Goal: Information Seeking & Learning: Learn about a topic

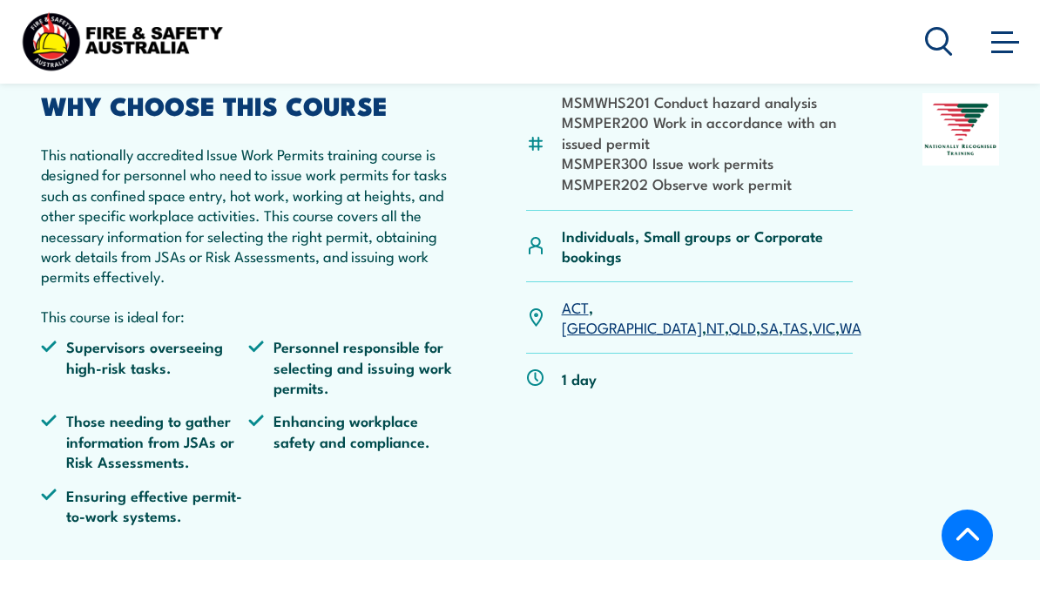
scroll to position [422, 0]
click at [840, 317] on link "WA" at bounding box center [851, 327] width 22 height 21
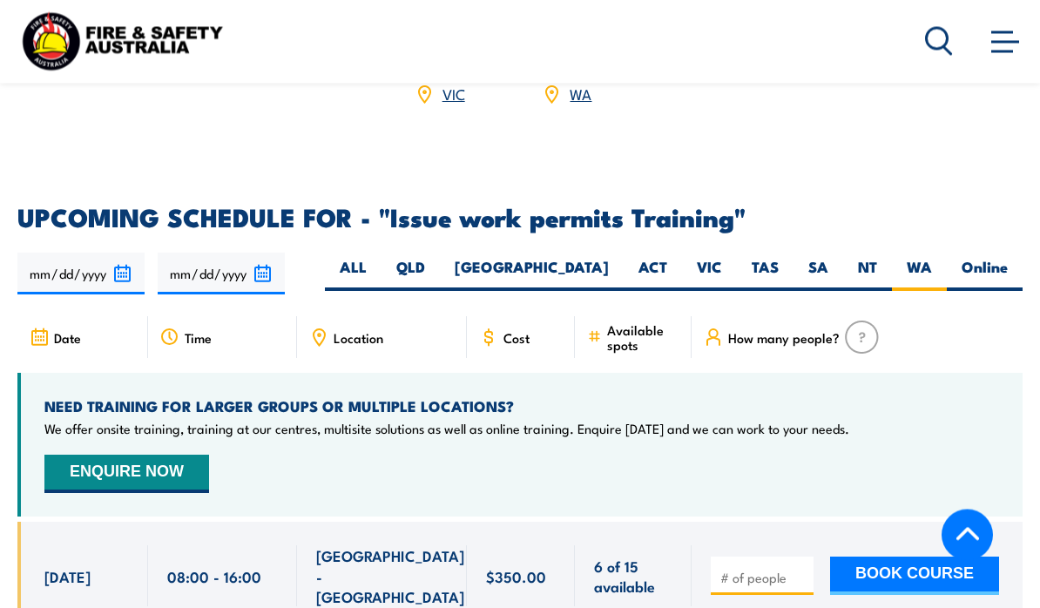
scroll to position [2615, 0]
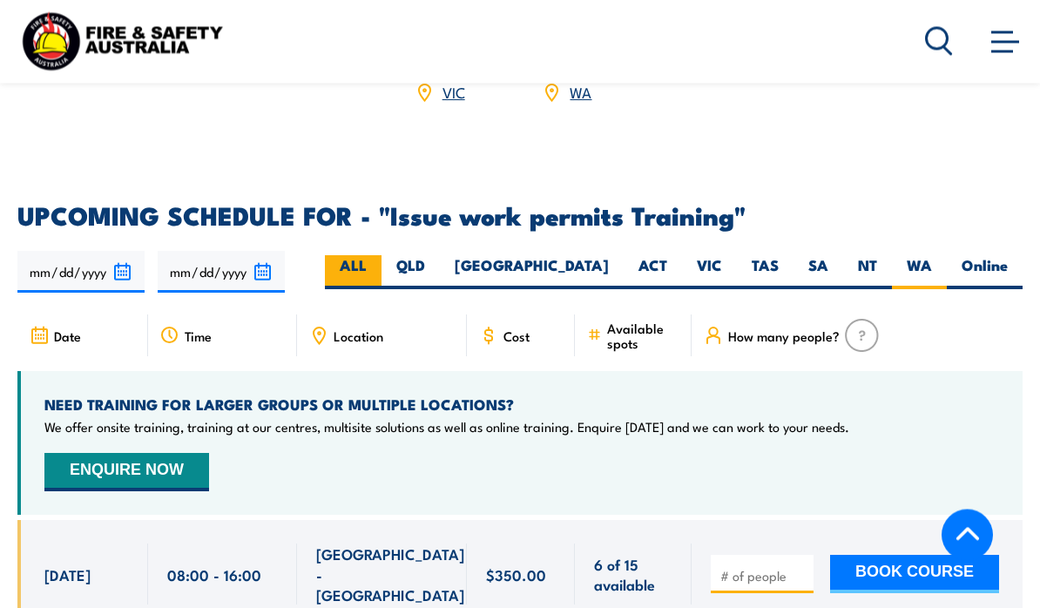
click at [381, 256] on label "ALL" at bounding box center [353, 273] width 57 height 34
click at [378, 256] on input "ALL" at bounding box center [372, 261] width 11 height 11
radio input "true"
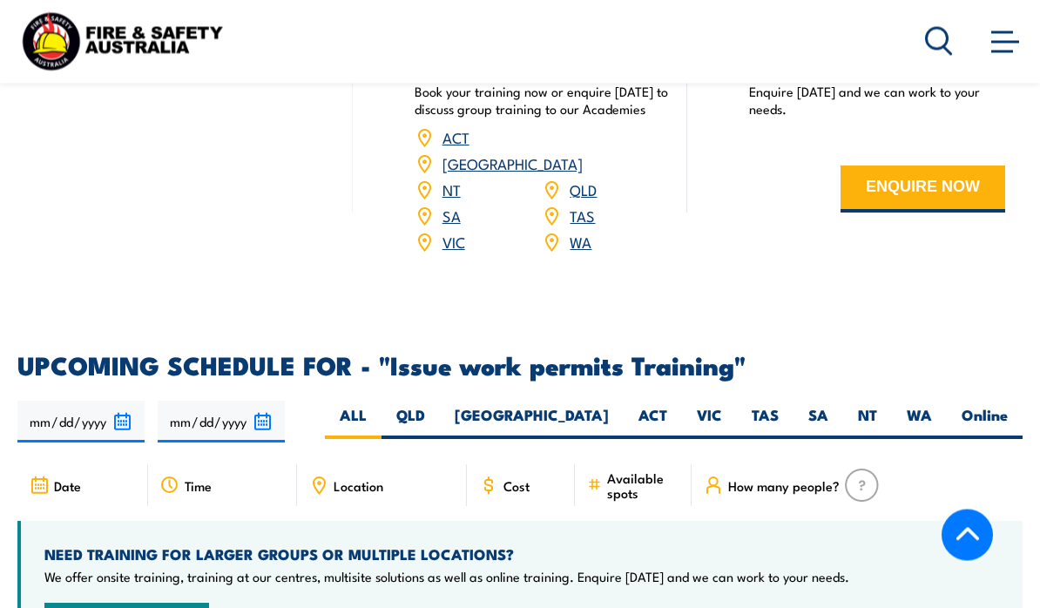
scroll to position [2467, 0]
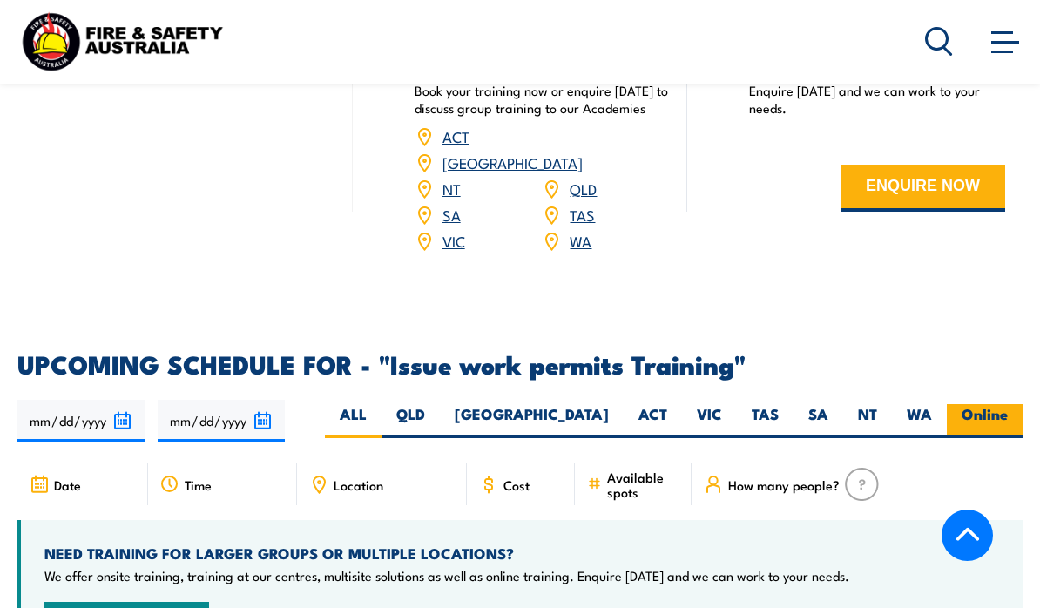
click at [992, 404] on label "Online" at bounding box center [985, 421] width 76 height 34
click at [1008, 404] on input "Online" at bounding box center [1013, 409] width 11 height 11
radio input "true"
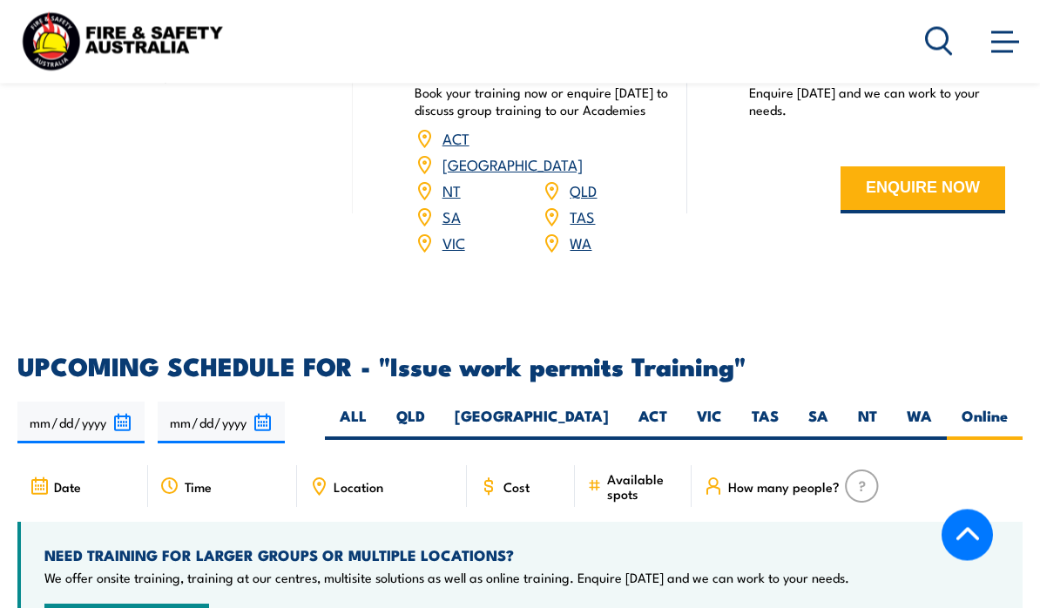
scroll to position [2462, 0]
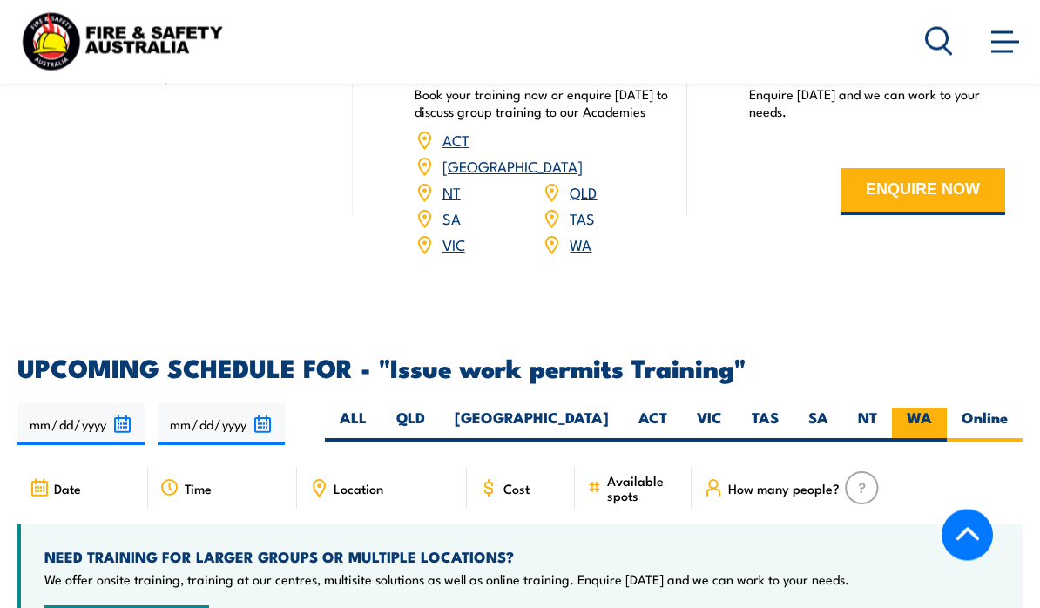
click at [918, 408] on label "WA" at bounding box center [919, 425] width 55 height 34
click at [932, 408] on input "WA" at bounding box center [937, 413] width 11 height 11
radio input "true"
